Goal: Information Seeking & Learning: Learn about a topic

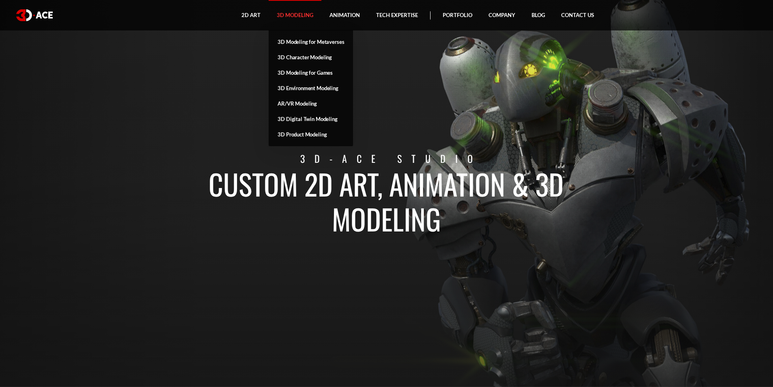
click at [276, 22] on link "3D Modeling" at bounding box center [295, 15] width 53 height 30
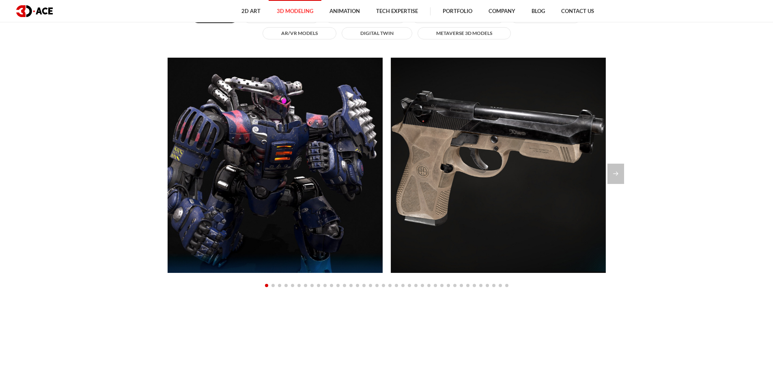
scroll to position [811, 0]
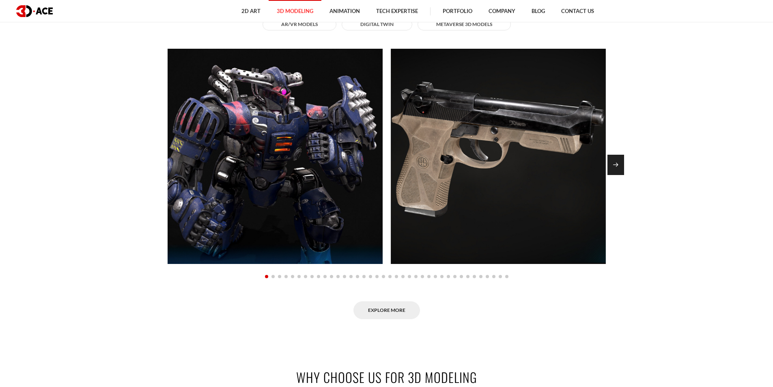
click at [618, 163] on div "Next slide" at bounding box center [615, 165] width 17 height 20
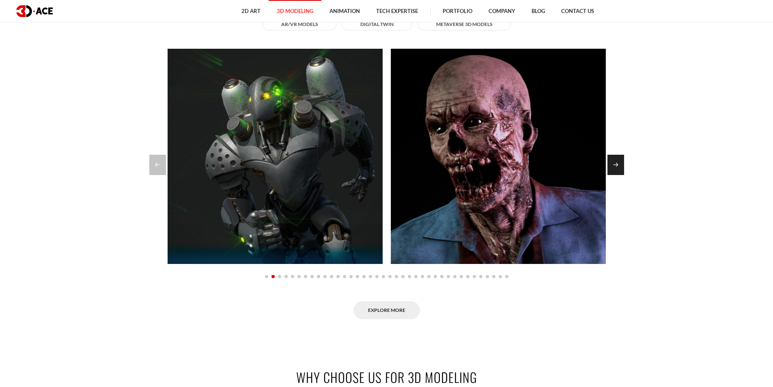
click at [615, 169] on div "Next slide" at bounding box center [615, 165] width 17 height 20
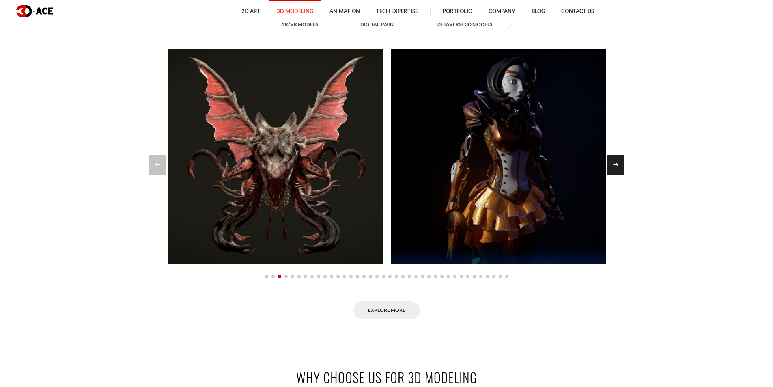
click at [616, 168] on div "Next slide" at bounding box center [615, 165] width 17 height 20
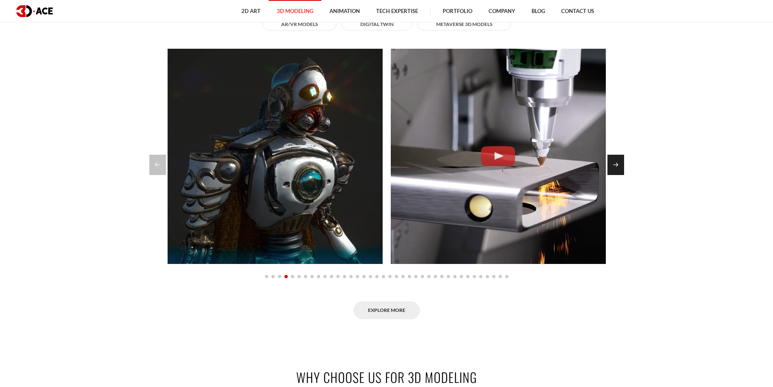
click at [616, 166] on div "Next slide" at bounding box center [615, 165] width 17 height 20
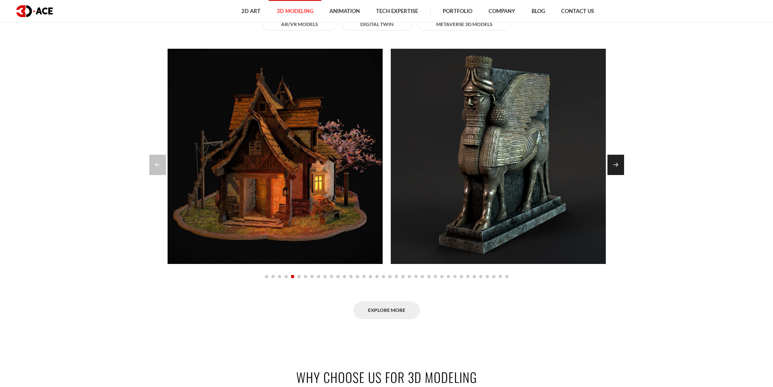
click at [616, 166] on div "Next slide" at bounding box center [615, 165] width 17 height 20
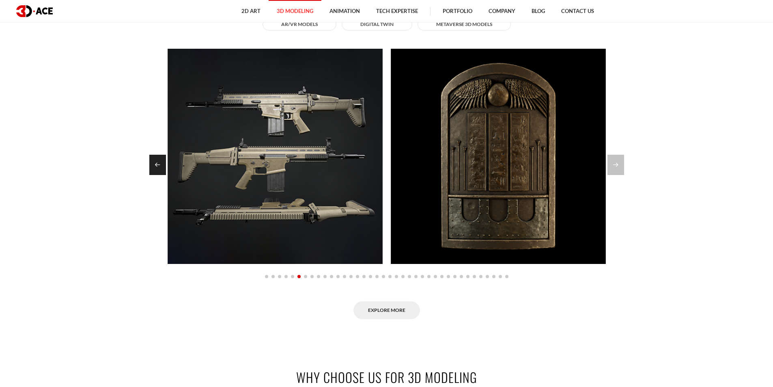
click at [151, 169] on div "Previous slide" at bounding box center [157, 165] width 17 height 20
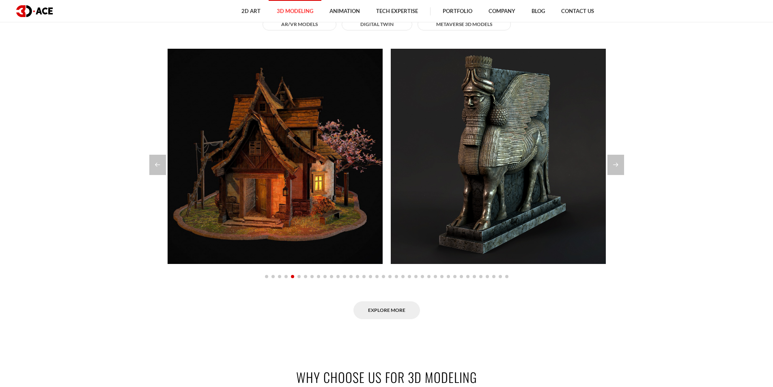
click at [618, 183] on section "Explore our modeling portfolio All 3D Characters 3D Environment 3D Models for G…" at bounding box center [386, 138] width 773 height 411
click at [615, 175] on div "Explore our modeling portfolio All 3D Characters 3D Environment 3D Models for G…" at bounding box center [386, 138] width 462 height 411
click at [613, 162] on div "Next slide" at bounding box center [615, 165] width 17 height 20
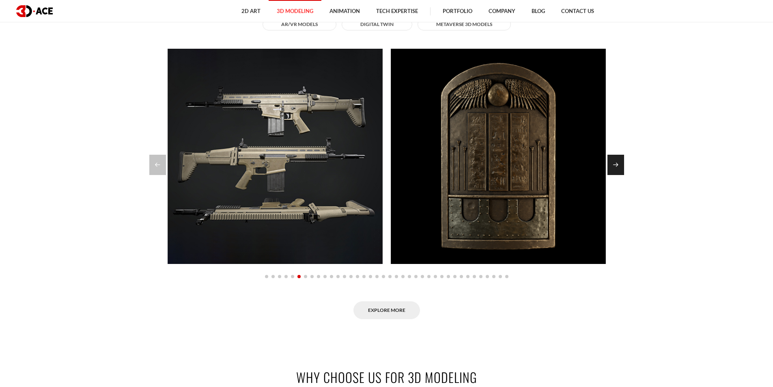
click at [613, 161] on div "Next slide" at bounding box center [615, 165] width 17 height 20
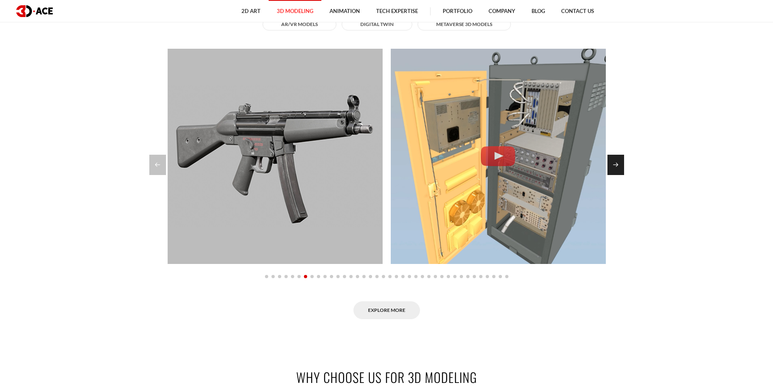
click at [612, 161] on div "Next slide" at bounding box center [615, 165] width 17 height 20
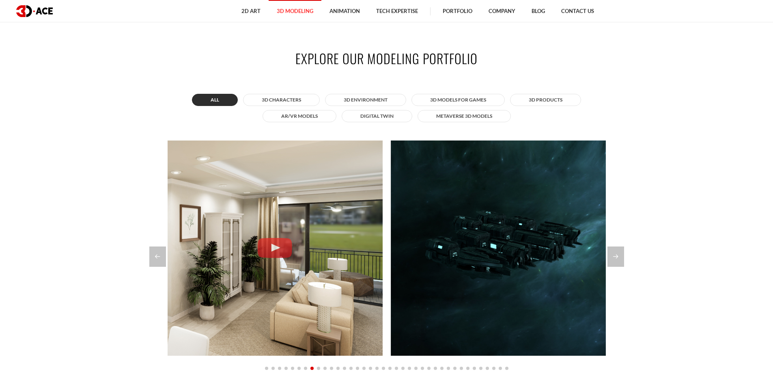
scroll to position [771, 0]
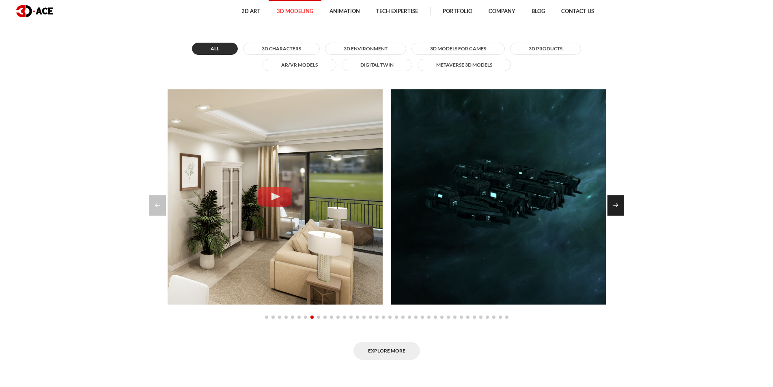
click at [620, 204] on div "Next slide" at bounding box center [615, 205] width 17 height 20
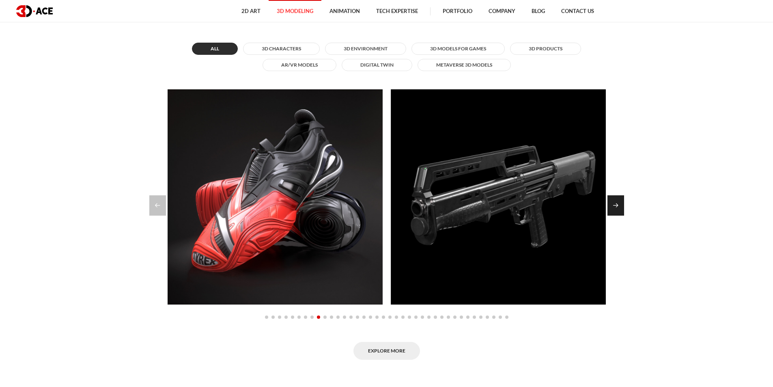
drag, startPoint x: 611, startPoint y: 203, endPoint x: 611, endPoint y: 199, distance: 4.1
click at [611, 200] on div "Next slide" at bounding box center [615, 205] width 17 height 20
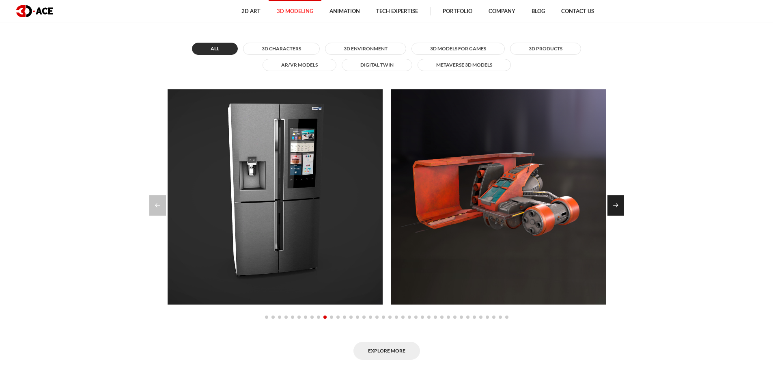
click at [621, 202] on div "Next slide" at bounding box center [615, 205] width 17 height 20
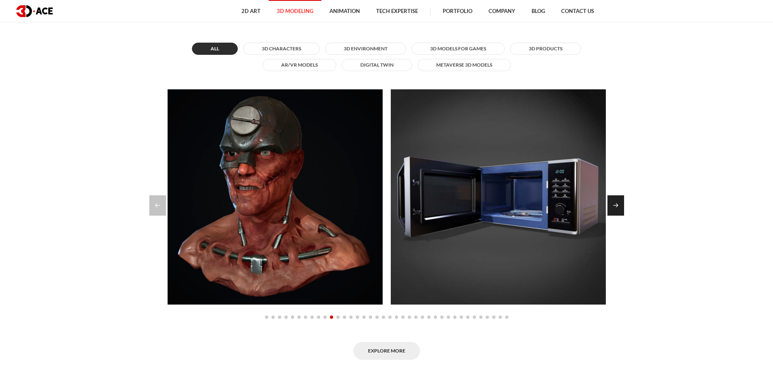
drag, startPoint x: 627, startPoint y: 204, endPoint x: 622, endPoint y: 203, distance: 5.9
click at [626, 204] on section "Explore our modeling portfolio All 3D Characters 3D Environment 3D Models for G…" at bounding box center [386, 179] width 773 height 411
click at [622, 203] on div "Next slide" at bounding box center [615, 205] width 17 height 20
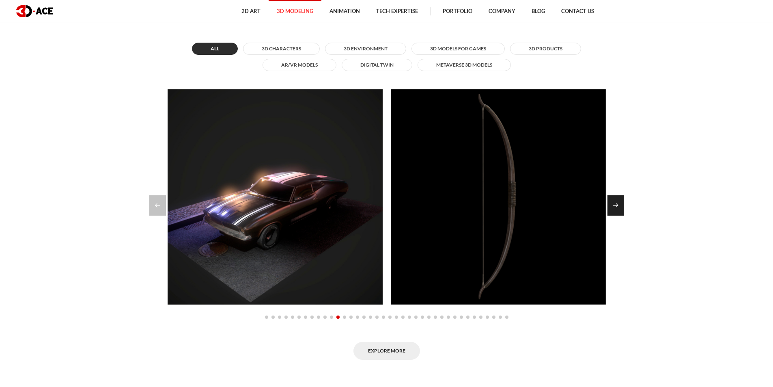
click at [619, 208] on div "Next slide" at bounding box center [615, 205] width 17 height 20
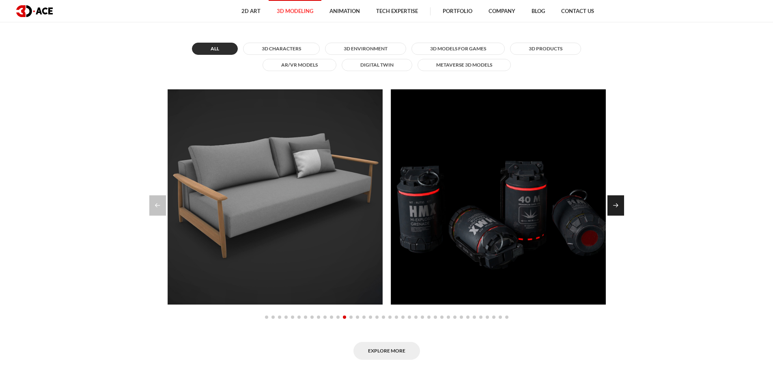
click at [615, 211] on div "Next slide" at bounding box center [615, 205] width 17 height 20
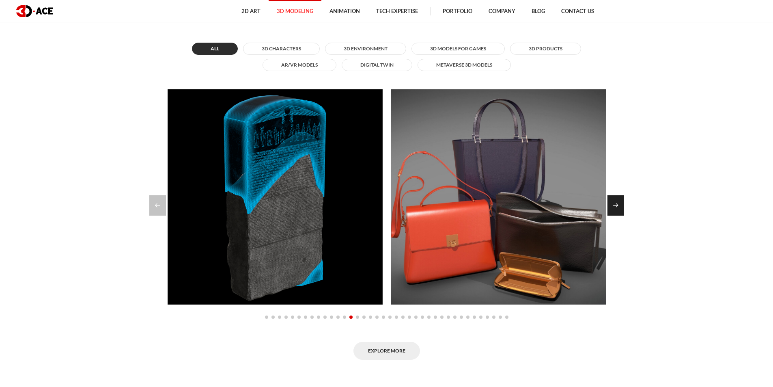
click at [615, 211] on div "Next slide" at bounding box center [615, 205] width 17 height 20
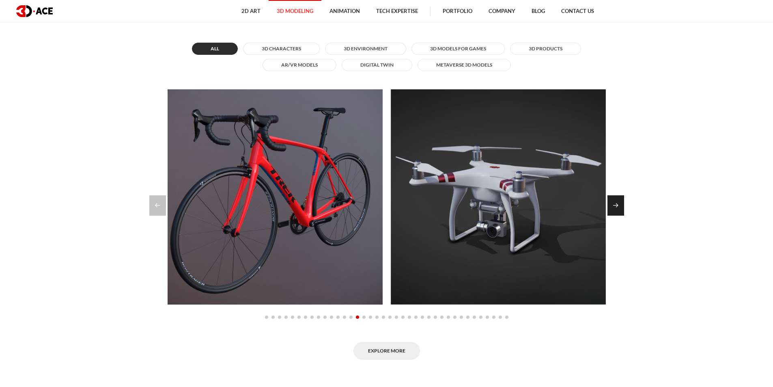
click at [615, 211] on div "Next slide" at bounding box center [615, 205] width 17 height 20
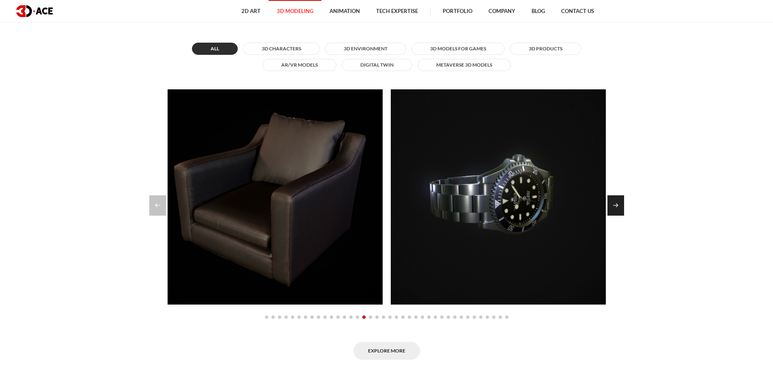
click at [615, 211] on div "Next slide" at bounding box center [615, 205] width 17 height 20
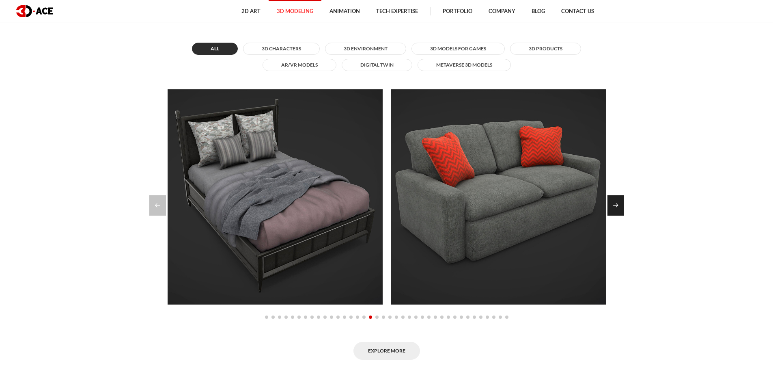
click at [622, 207] on div "Next slide" at bounding box center [615, 205] width 17 height 20
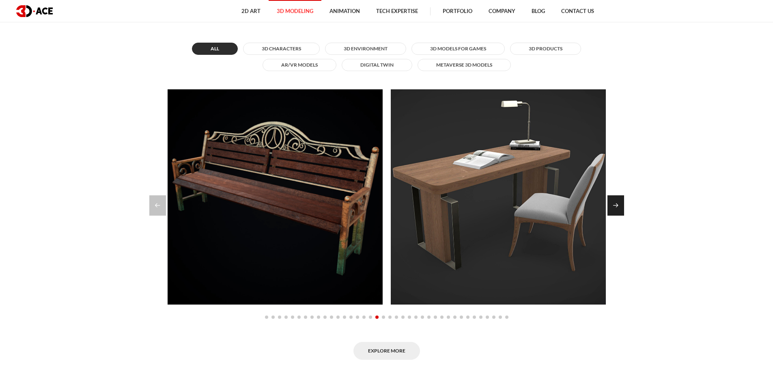
click at [613, 206] on div "Next slide" at bounding box center [615, 205] width 17 height 20
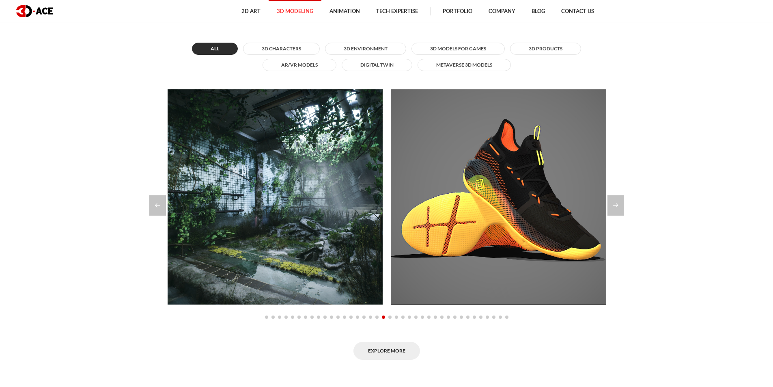
drag, startPoint x: 283, startPoint y: 346, endPoint x: 308, endPoint y: 336, distance: 27.1
click at [283, 346] on div "Explore More" at bounding box center [386, 351] width 450 height 18
click at [611, 211] on div "Next slide" at bounding box center [615, 205] width 17 height 20
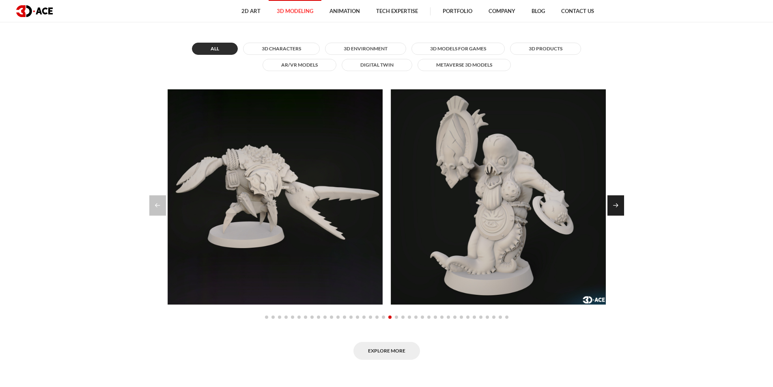
click at [611, 207] on div "Next slide" at bounding box center [615, 205] width 17 height 20
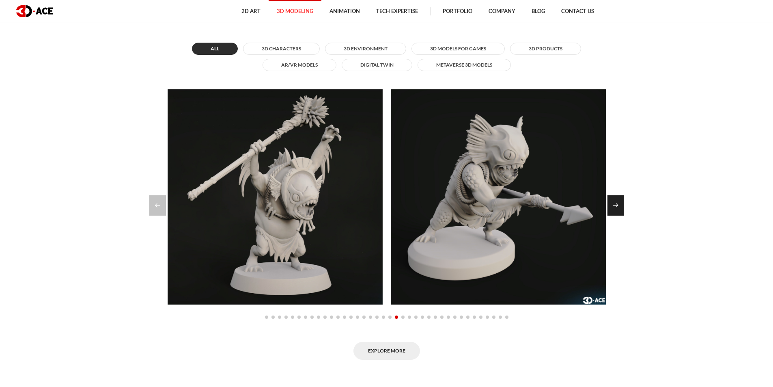
click at [611, 207] on div "Next slide" at bounding box center [615, 205] width 17 height 20
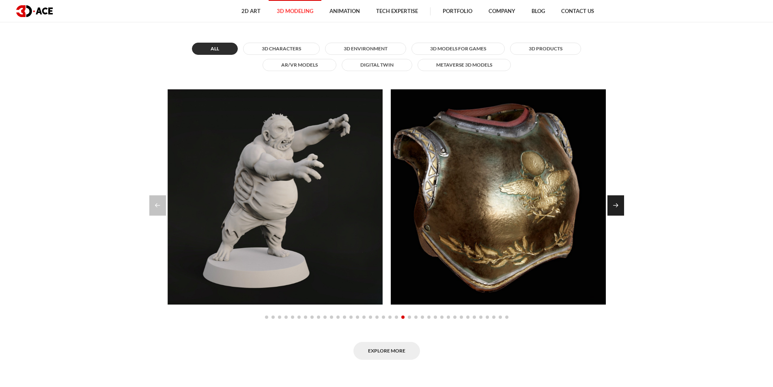
click at [611, 207] on div "Next slide" at bounding box center [615, 205] width 17 height 20
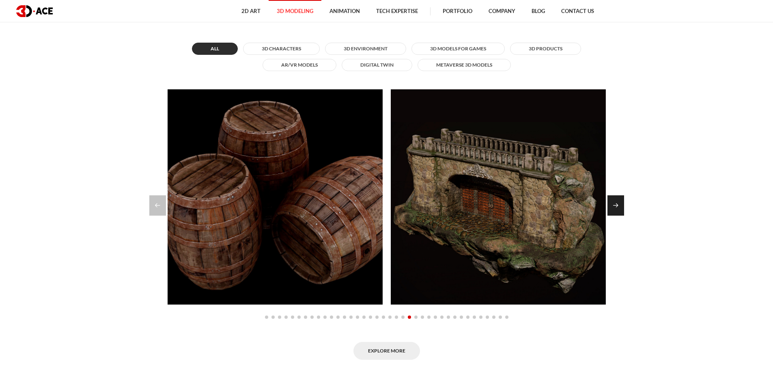
click at [611, 207] on div "Next slide" at bounding box center [615, 205] width 17 height 20
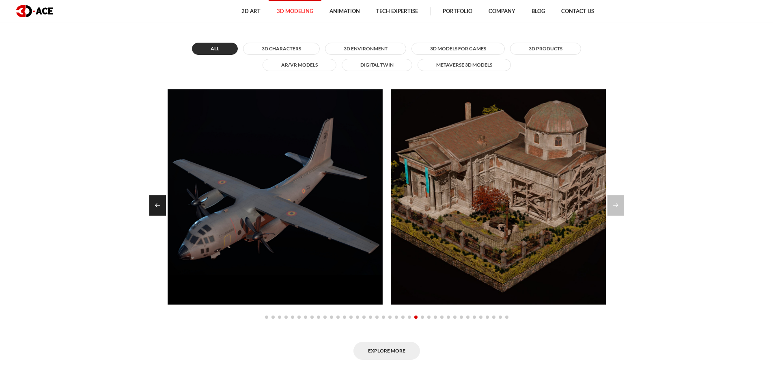
click at [159, 204] on div "Previous slide" at bounding box center [157, 205] width 17 height 20
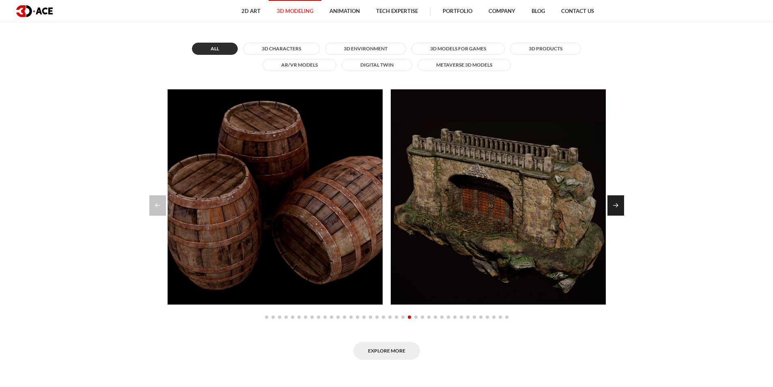
click at [616, 211] on div "Next slide" at bounding box center [615, 205] width 17 height 20
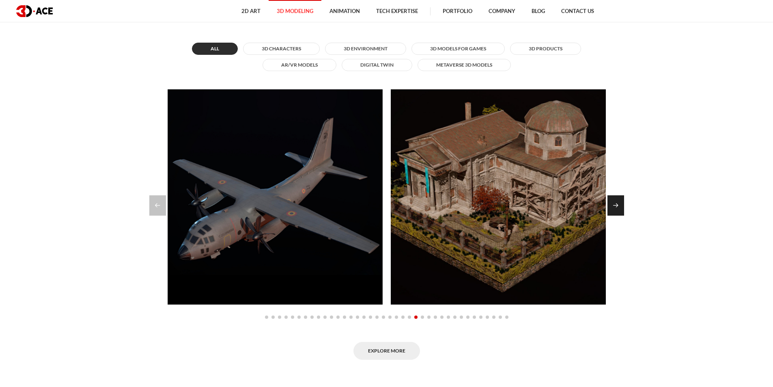
click at [617, 211] on div "Next slide" at bounding box center [615, 205] width 17 height 20
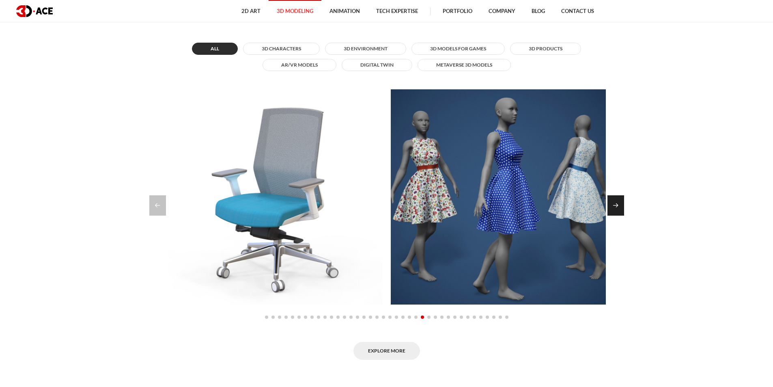
click at [621, 204] on div "Next slide" at bounding box center [615, 205] width 17 height 20
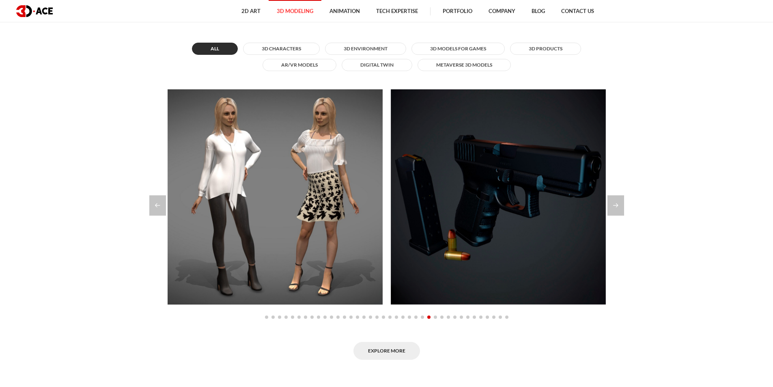
click at [59, 123] on section "Explore our modeling portfolio All 3D Characters 3D Environment 3D Models for G…" at bounding box center [386, 179] width 773 height 411
click at [614, 204] on div "Next slide" at bounding box center [615, 205] width 17 height 20
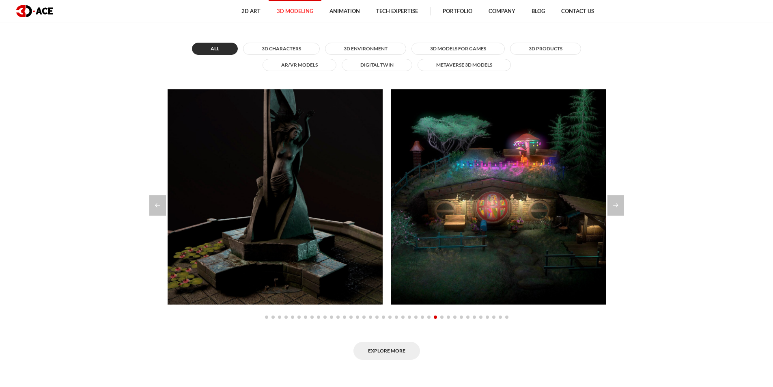
click at [609, 229] on div "Guardian 3D Characters Beretta 90 3D Models for Games Assault 3D Characters Zom…" at bounding box center [386, 205] width 450 height 232
click at [610, 210] on div "Next slide" at bounding box center [615, 205] width 17 height 20
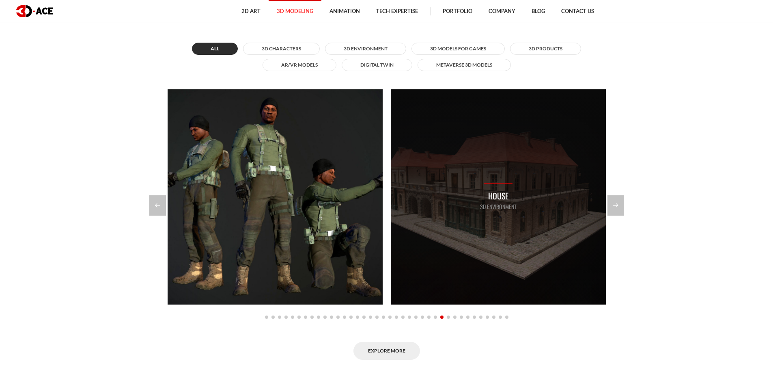
click at [605, 228] on div "Guardian 3D Characters Beretta 90 3D Models for Games Assault 3D Characters Zom…" at bounding box center [386, 205] width 450 height 232
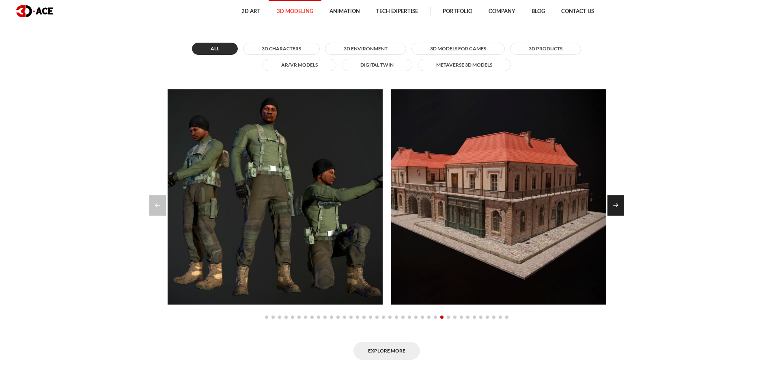
click at [617, 205] on div "Next slide" at bounding box center [615, 205] width 17 height 20
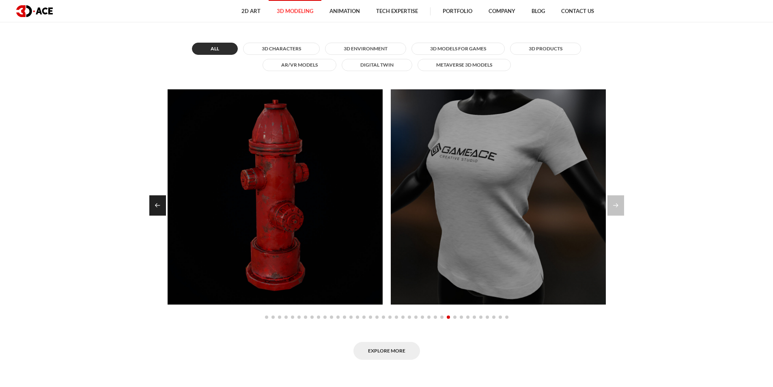
click at [165, 209] on div "Previous slide" at bounding box center [157, 205] width 17 height 20
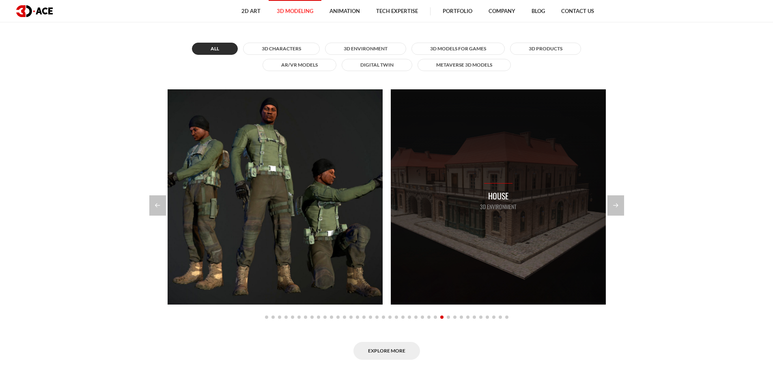
click at [551, 181] on div "House 3D Environment" at bounding box center [498, 196] width 215 height 215
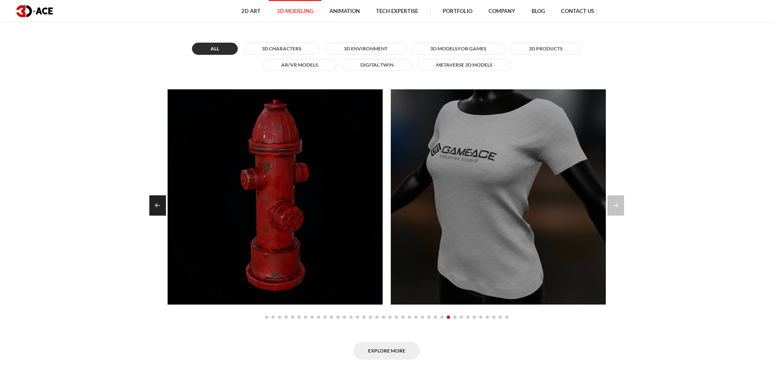
click at [157, 205] on div "Previous slide" at bounding box center [157, 205] width 17 height 20
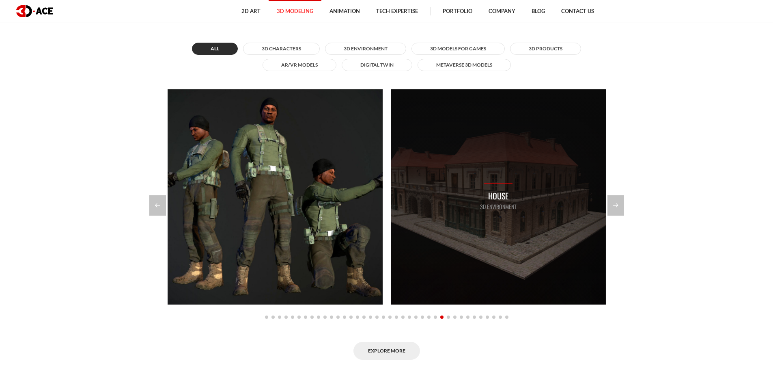
click at [469, 204] on div "House 3D Environment" at bounding box center [498, 196] width 215 height 215
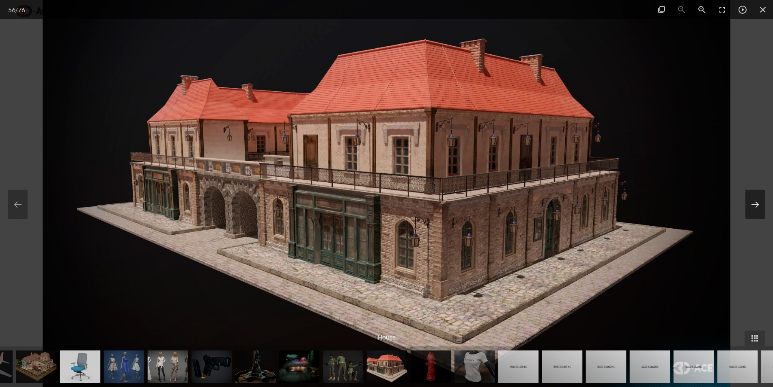
click at [755, 204] on button at bounding box center [754, 203] width 19 height 29
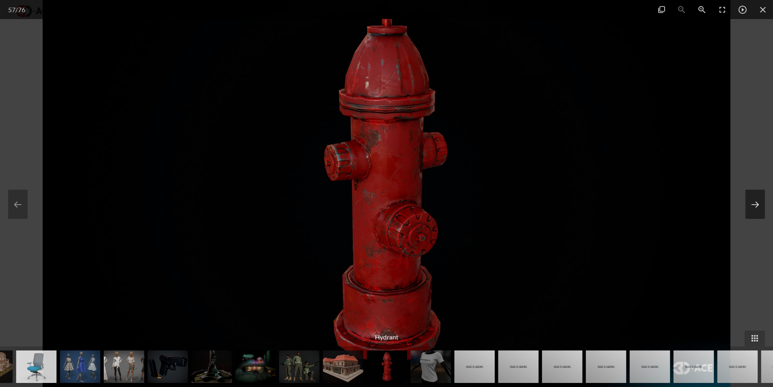
click at [761, 194] on button at bounding box center [754, 203] width 19 height 29
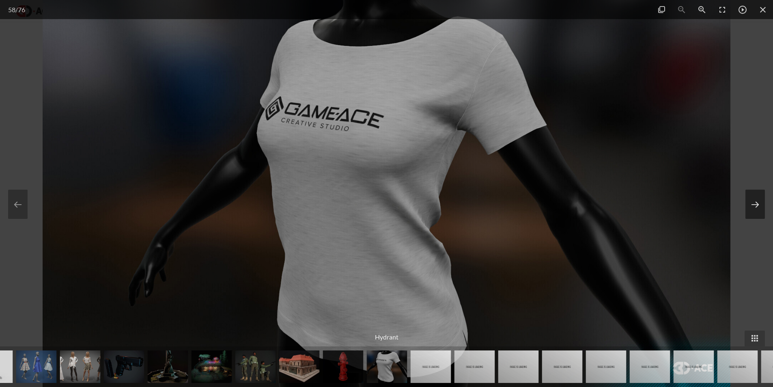
click at [761, 194] on button at bounding box center [754, 203] width 19 height 29
click at [763, 194] on button at bounding box center [754, 203] width 19 height 29
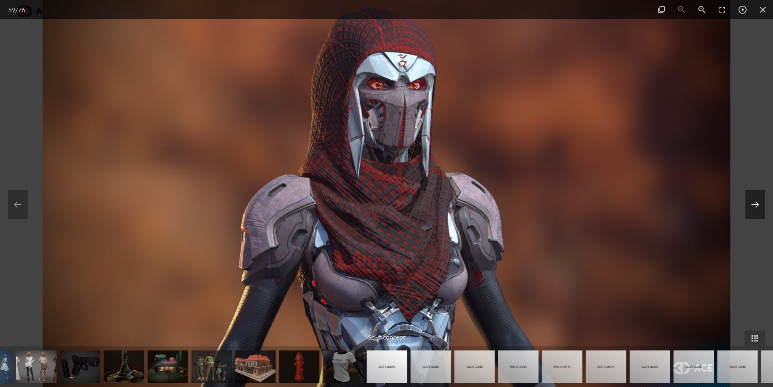
click at [759, 194] on button at bounding box center [754, 203] width 19 height 29
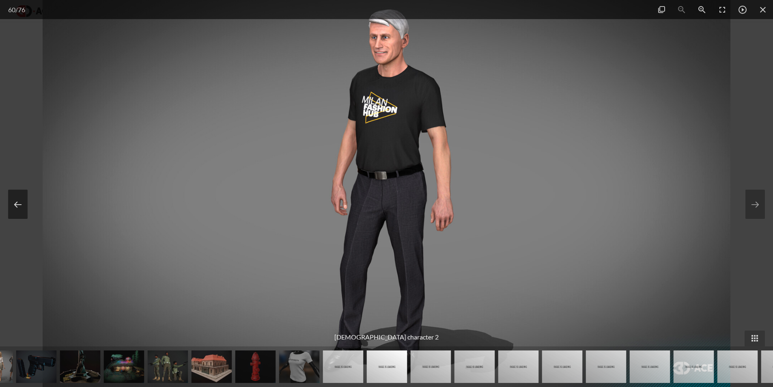
click at [20, 196] on button at bounding box center [17, 203] width 19 height 29
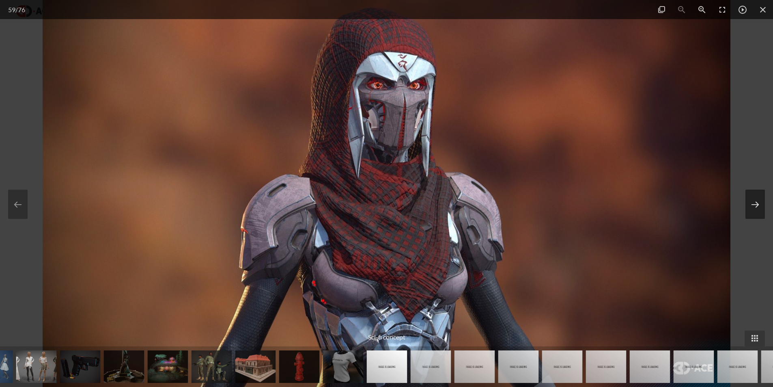
click at [763, 206] on button at bounding box center [754, 203] width 19 height 29
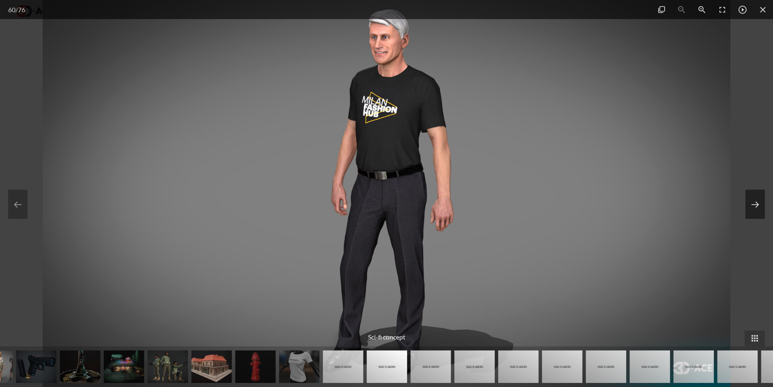
click at [763, 206] on button at bounding box center [754, 203] width 19 height 29
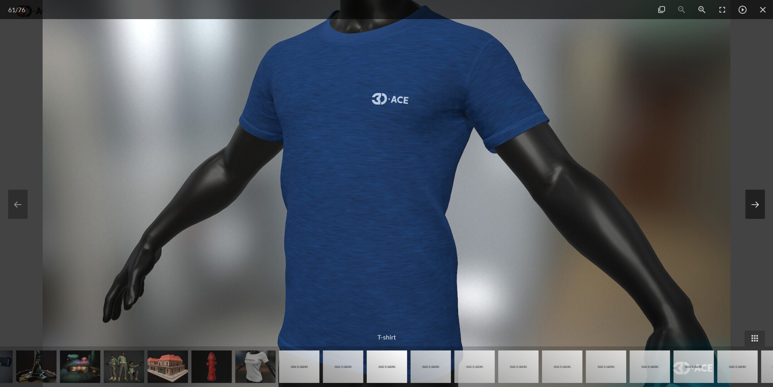
click at [759, 203] on button at bounding box center [754, 203] width 19 height 29
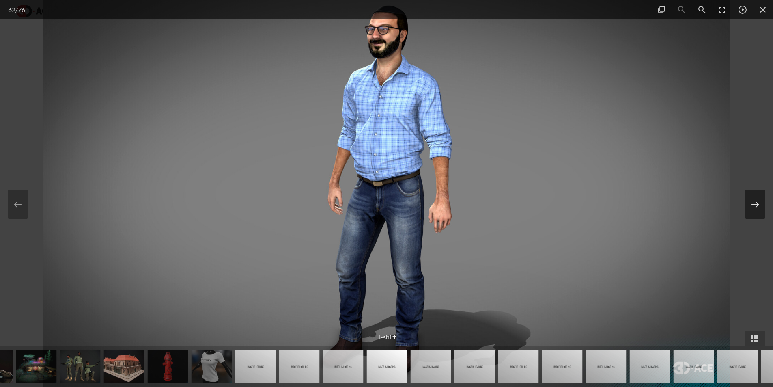
click at [759, 203] on button at bounding box center [754, 203] width 19 height 29
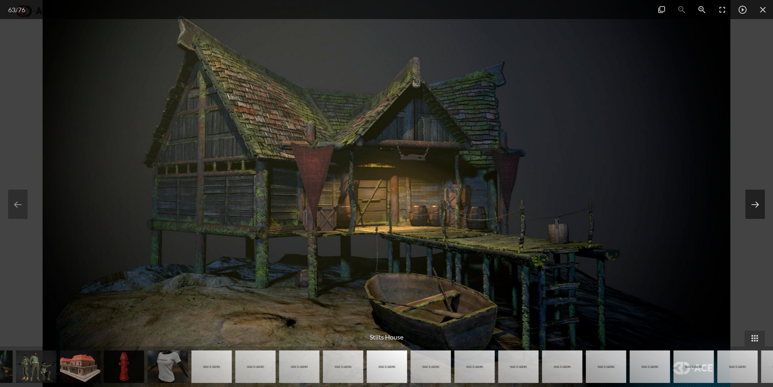
click at [759, 203] on button at bounding box center [754, 203] width 19 height 29
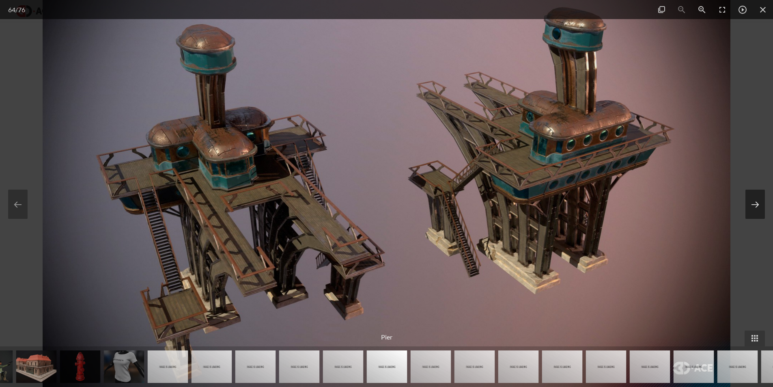
click at [761, 204] on button at bounding box center [754, 203] width 19 height 29
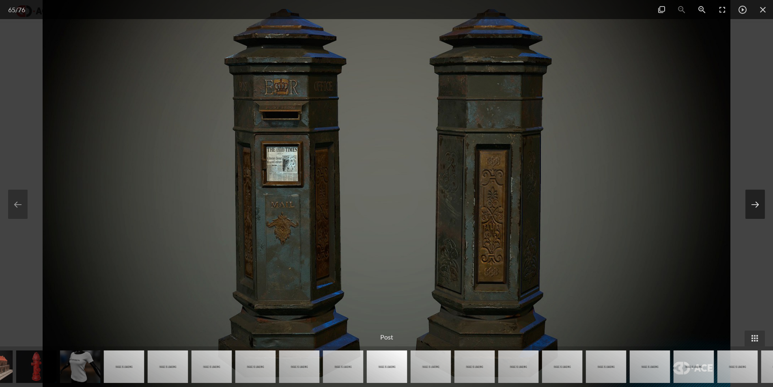
click at [761, 204] on button at bounding box center [754, 203] width 19 height 29
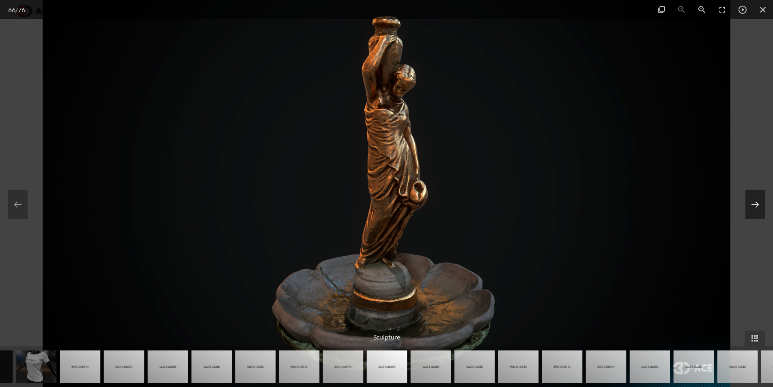
click at [761, 205] on button at bounding box center [754, 203] width 19 height 29
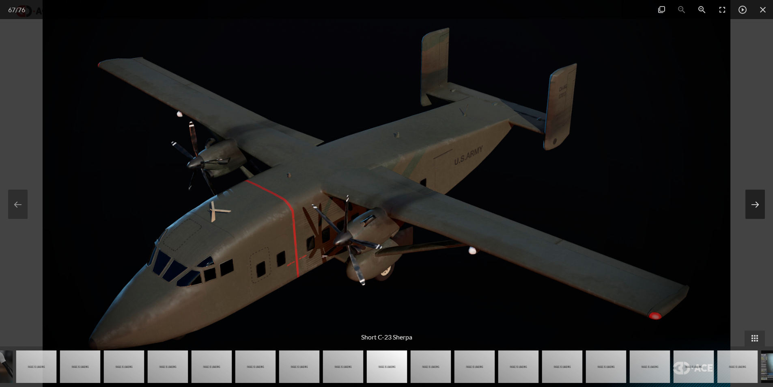
click at [761, 205] on button at bounding box center [754, 203] width 19 height 29
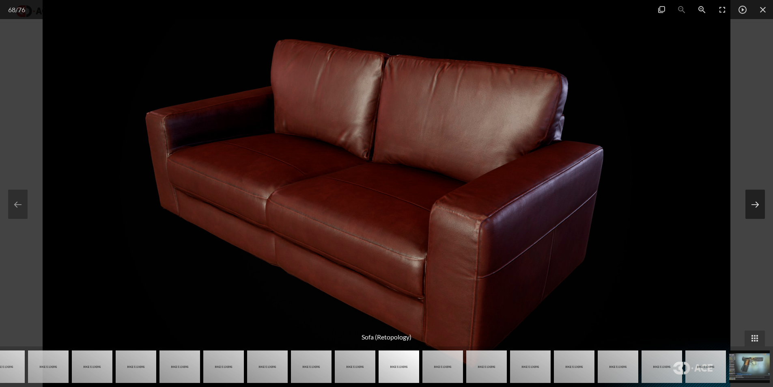
click at [761, 205] on button at bounding box center [754, 203] width 19 height 29
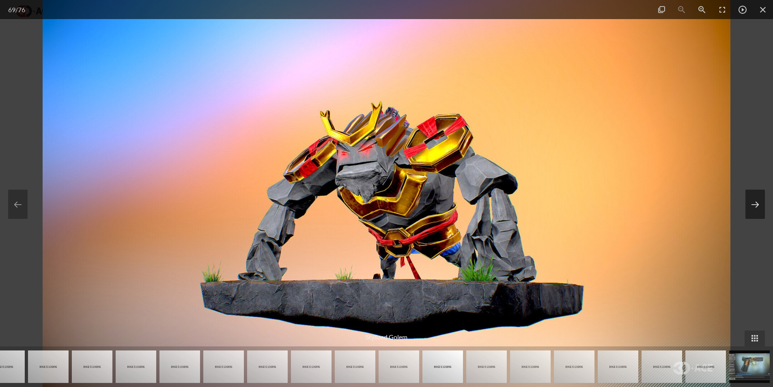
click at [761, 205] on button at bounding box center [754, 203] width 19 height 29
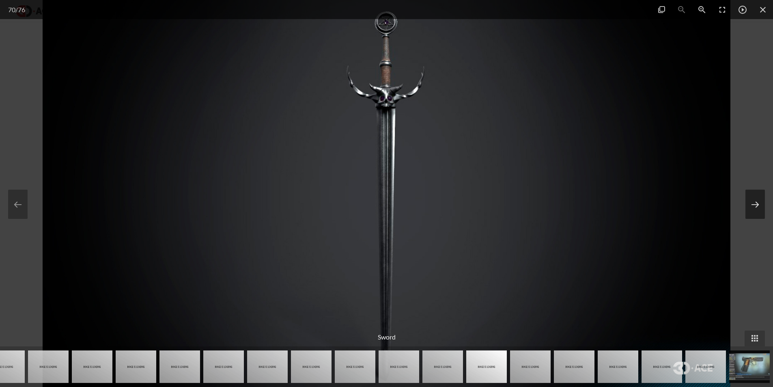
click at [761, 205] on button at bounding box center [754, 203] width 19 height 29
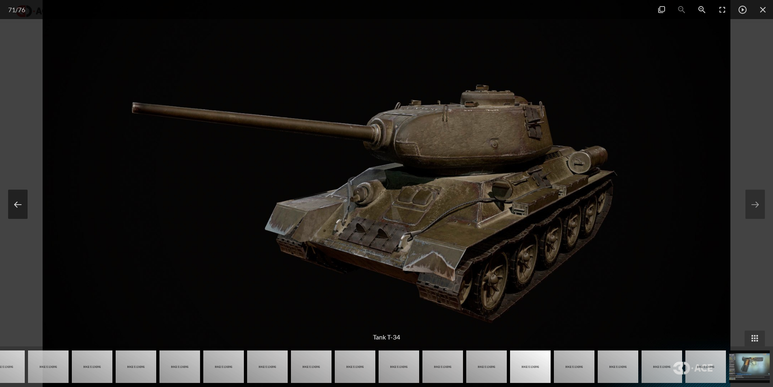
click at [15, 202] on button at bounding box center [17, 203] width 19 height 29
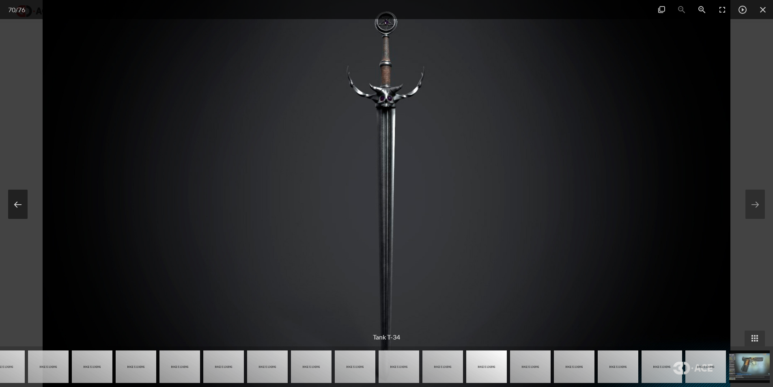
click at [15, 201] on button at bounding box center [17, 203] width 19 height 29
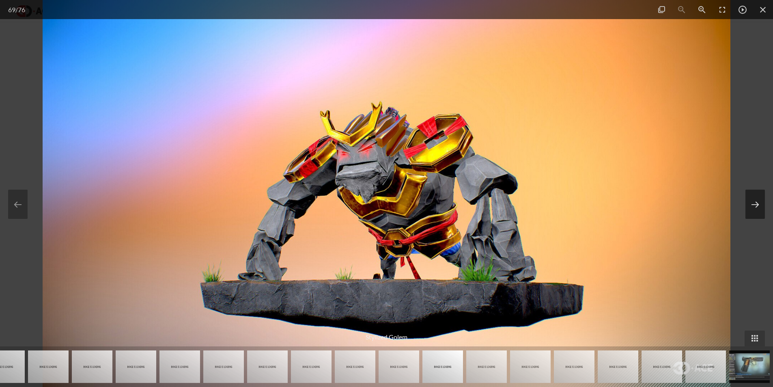
click at [752, 205] on button at bounding box center [754, 203] width 19 height 29
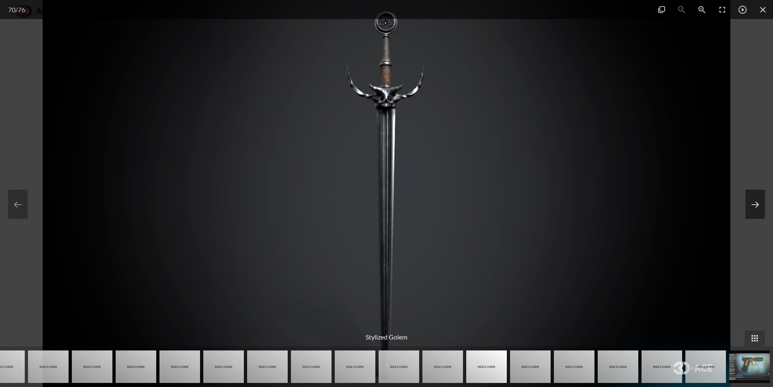
click at [752, 205] on button at bounding box center [754, 203] width 19 height 29
click at [752, 204] on button at bounding box center [754, 203] width 19 height 29
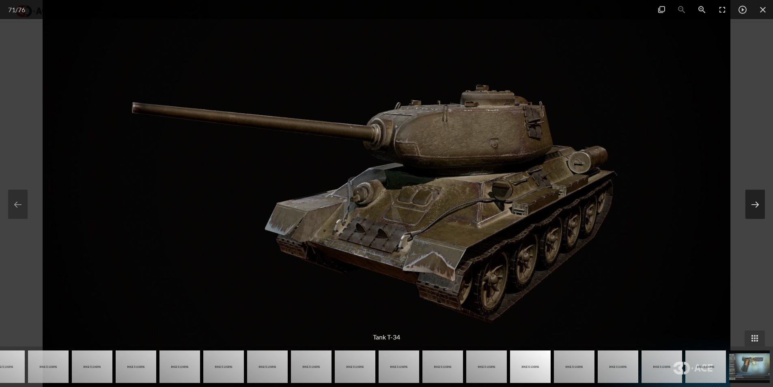
click at [752, 204] on button at bounding box center [754, 203] width 19 height 29
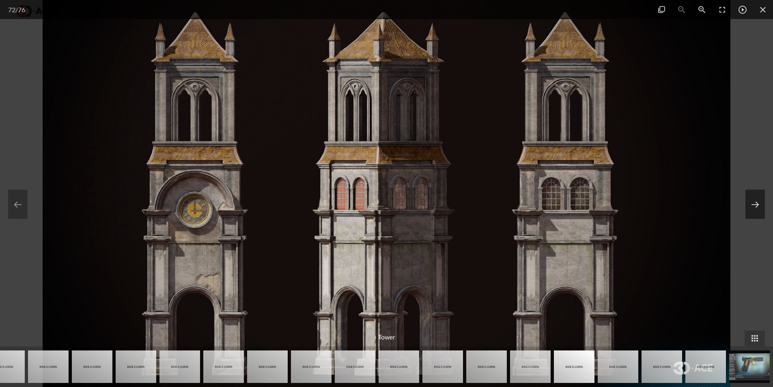
click at [752, 204] on button at bounding box center [754, 203] width 19 height 29
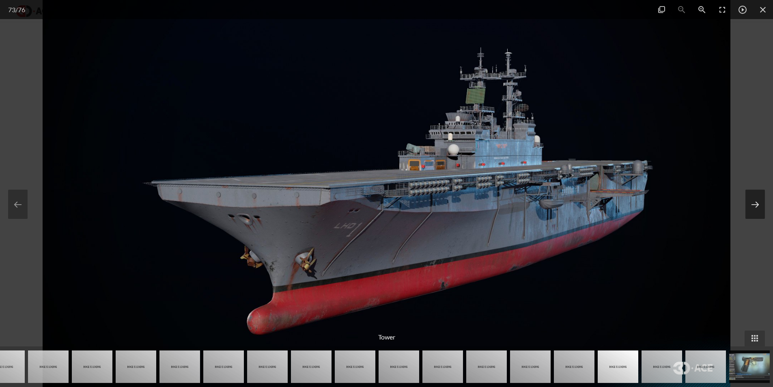
click at [752, 204] on button at bounding box center [754, 203] width 19 height 29
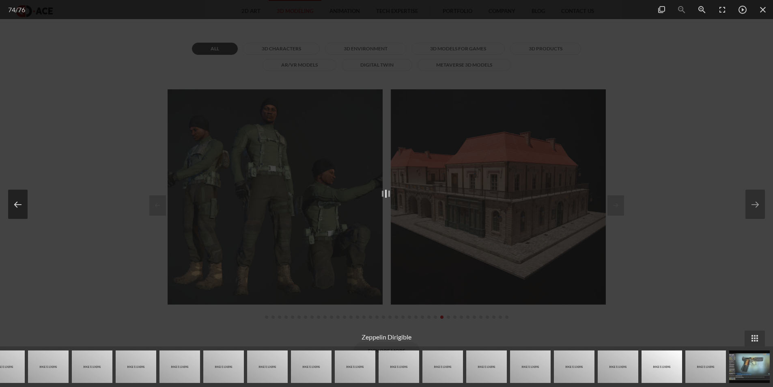
click at [17, 202] on button at bounding box center [17, 203] width 19 height 29
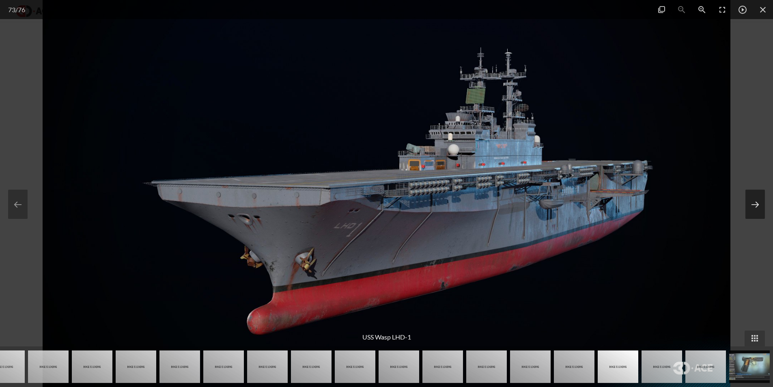
click at [753, 205] on button at bounding box center [754, 203] width 19 height 29
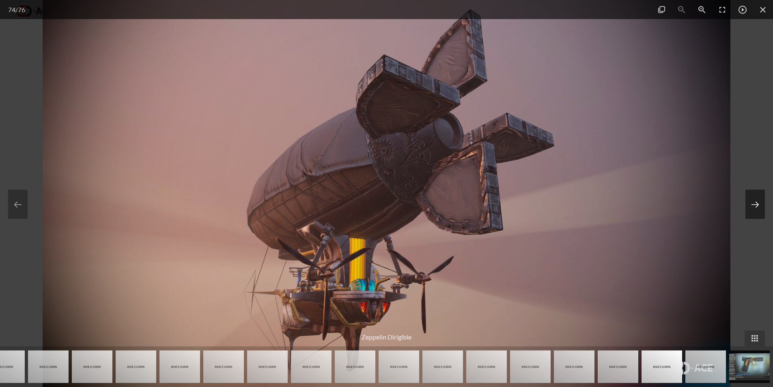
click at [753, 205] on button at bounding box center [754, 203] width 19 height 29
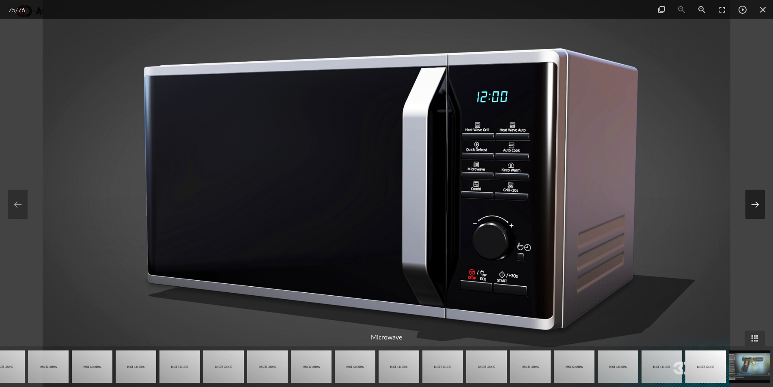
click at [753, 205] on button at bounding box center [754, 203] width 19 height 29
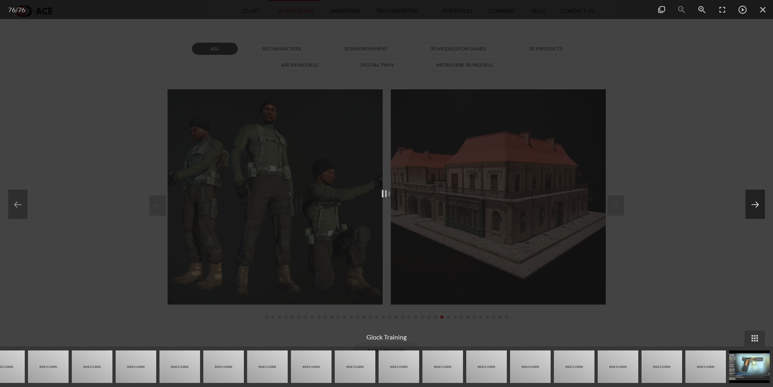
click at [753, 205] on button at bounding box center [754, 203] width 19 height 29
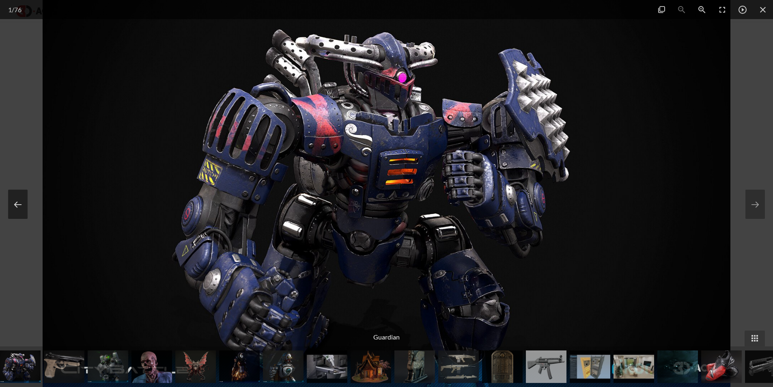
click at [26, 207] on button at bounding box center [17, 203] width 19 height 29
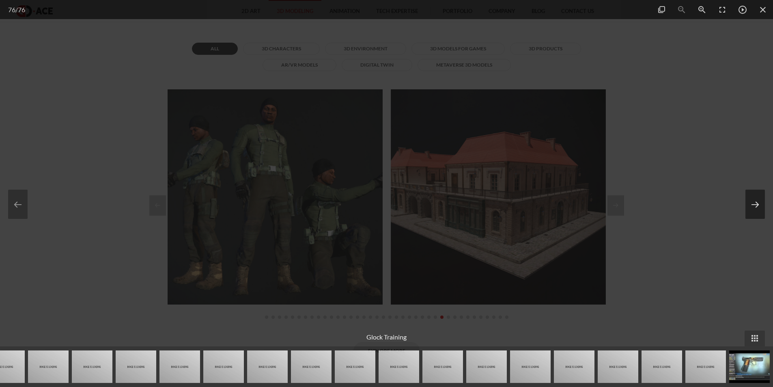
drag, startPoint x: 763, startPoint y: 195, endPoint x: 758, endPoint y: 191, distance: 6.7
click at [761, 194] on button at bounding box center [754, 203] width 19 height 29
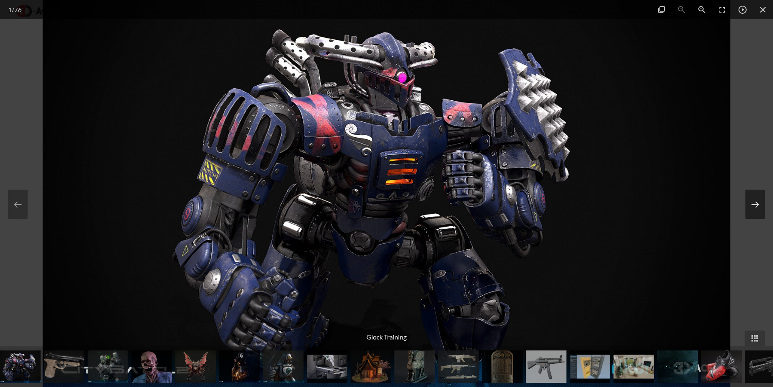
drag, startPoint x: 757, startPoint y: 191, endPoint x: 757, endPoint y: 168, distance: 23.9
click at [757, 191] on button at bounding box center [754, 203] width 19 height 29
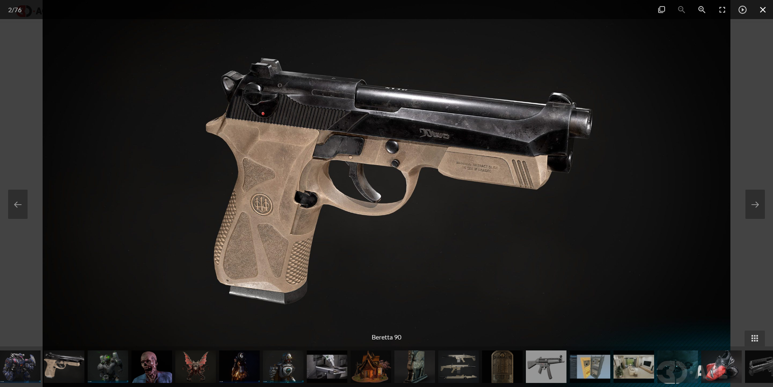
click at [763, 18] on span at bounding box center [763, 9] width 20 height 19
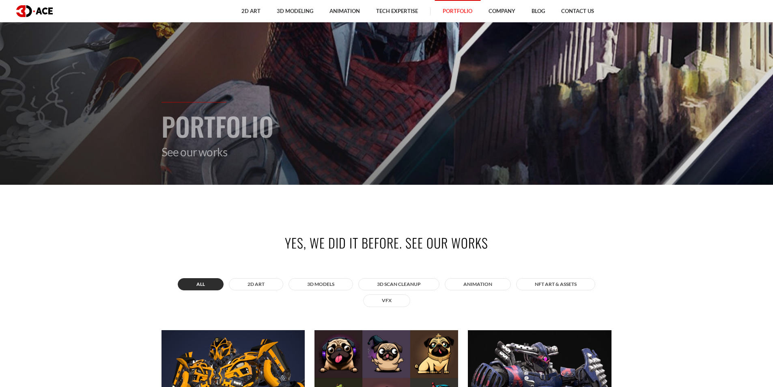
scroll to position [81, 0]
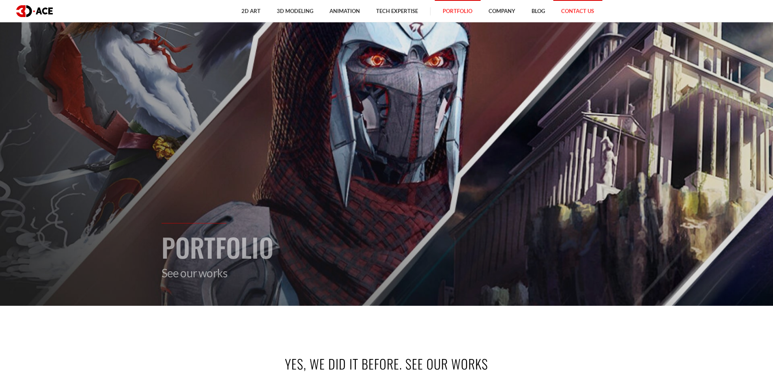
click at [574, 4] on link "Contact Us" at bounding box center [577, 11] width 49 height 22
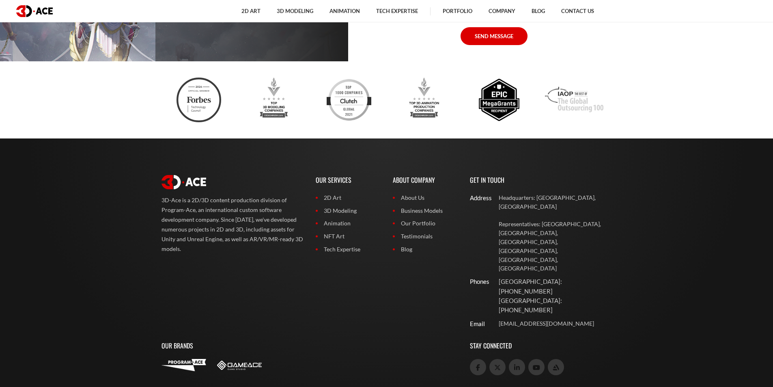
scroll to position [685, 0]
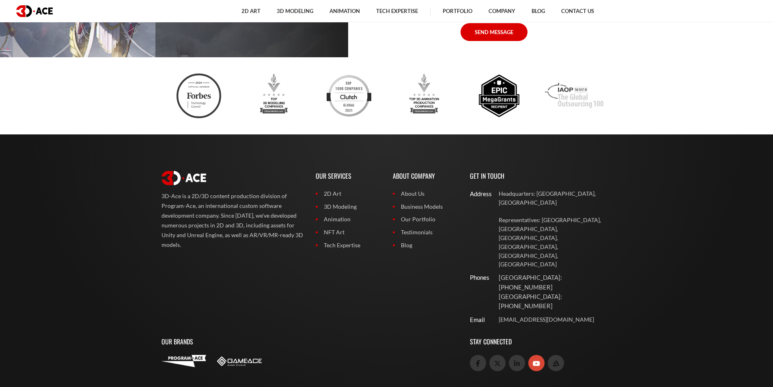
click at [541, 355] on link at bounding box center [536, 363] width 16 height 16
drag, startPoint x: 136, startPoint y: 271, endPoint x: 208, endPoint y: 299, distance: 77.1
click at [229, 297] on footer "3D-Ace is a 2D/3D content production division of Program-Ace, an international …" at bounding box center [386, 292] width 773 height 316
click at [95, 318] on footer "3D-Ace is a 2D/3D content production division of Program-Ace, an international …" at bounding box center [386, 292] width 773 height 316
click at [531, 355] on link at bounding box center [536, 363] width 16 height 16
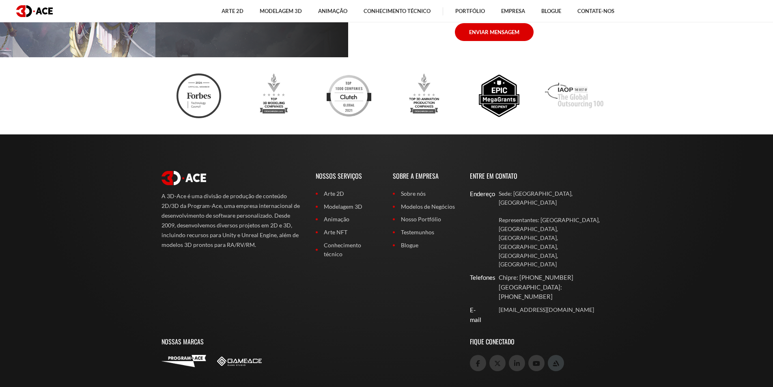
drag, startPoint x: 98, startPoint y: 275, endPoint x: 283, endPoint y: 288, distance: 185.5
click at [274, 296] on footer "A 3D-Ace é uma divisão de produção de conteúdo 2D/3D da Program-Ace, uma empres…" at bounding box center [386, 292] width 773 height 316
click at [283, 328] on p "Nossas Marcas" at bounding box center [309, 341] width 296 height 26
drag, startPoint x: 212, startPoint y: 316, endPoint x: 225, endPoint y: 317, distance: 13.0
click at [225, 328] on div "Nossas Marcas" at bounding box center [309, 357] width 308 height 59
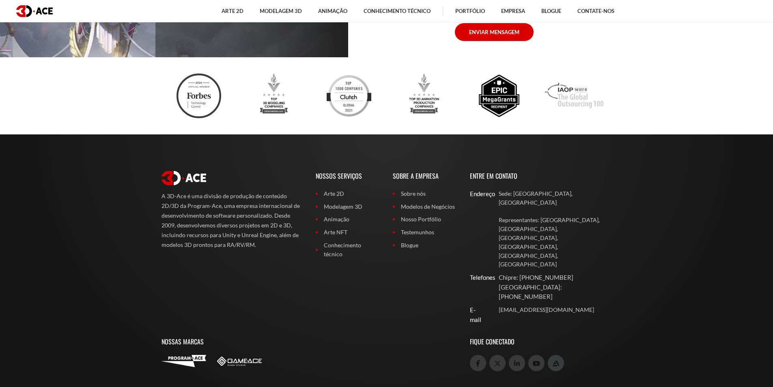
click at [254, 261] on div "A 3D-Ace é uma divisão de produção de conteúdo 2D/3D da Program-Ace, uma empres…" at bounding box center [232, 246] width 154 height 166
drag, startPoint x: 210, startPoint y: 194, endPoint x: 259, endPoint y: 194, distance: 49.1
click at [259, 194] on font "A 3D-Ace é uma divisão de produção de conteúdo 2D/3D da Program-Ace, uma empres…" at bounding box center [230, 220] width 138 height 56
click at [163, 209] on p "A 3D-Ace é uma divisão de produção de conteúdo 2D/3D da Program-Ace, uma empres…" at bounding box center [232, 220] width 142 height 58
drag, startPoint x: 156, startPoint y: 209, endPoint x: 210, endPoint y: 203, distance: 54.3
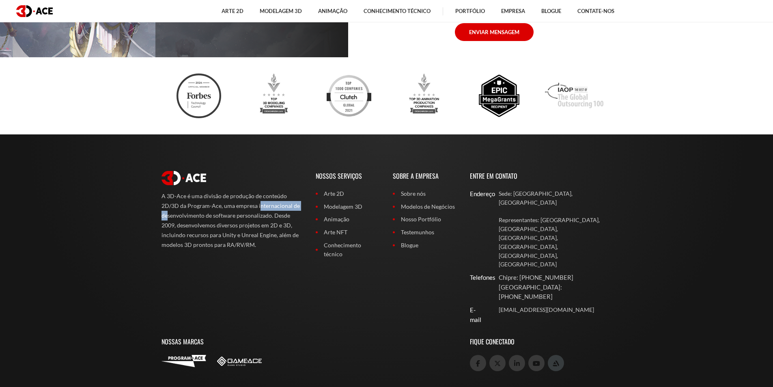
click at [210, 203] on div "A 3D-Ace é uma divisão de produção de conteúdo 2D/3D da Program-Ace, uma empres…" at bounding box center [232, 246] width 154 height 166
click at [209, 172] on div "A 3D-Ace é uma divisão de produção de conteúdo 2D/3D da Program-Ace, uma empres…" at bounding box center [232, 246] width 154 height 166
drag, startPoint x: 228, startPoint y: 199, endPoint x: 275, endPoint y: 204, distance: 46.5
click at [275, 204] on font "A 3D-Ace é uma divisão de produção de conteúdo 2D/3D da Program-Ace, uma empres…" at bounding box center [230, 220] width 138 height 56
click at [242, 151] on div "A 3D-Ace é uma divisão de produção de conteúdo 2D/3D da Program-Ace, uma empres…" at bounding box center [386, 274] width 462 height 281
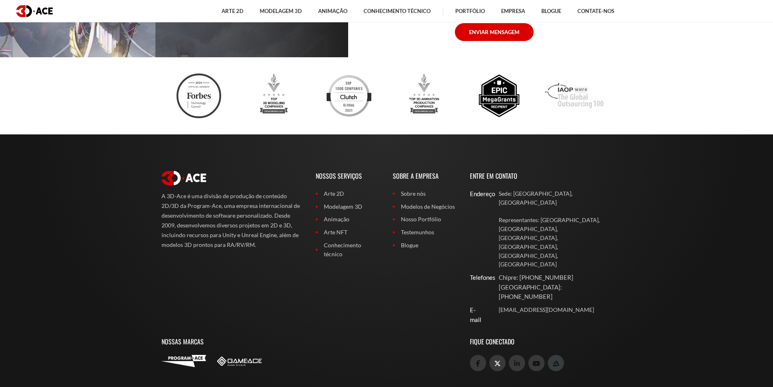
click at [501, 355] on link at bounding box center [497, 363] width 16 height 16
